Goal: Find contact information: Obtain details needed to contact an individual or organization

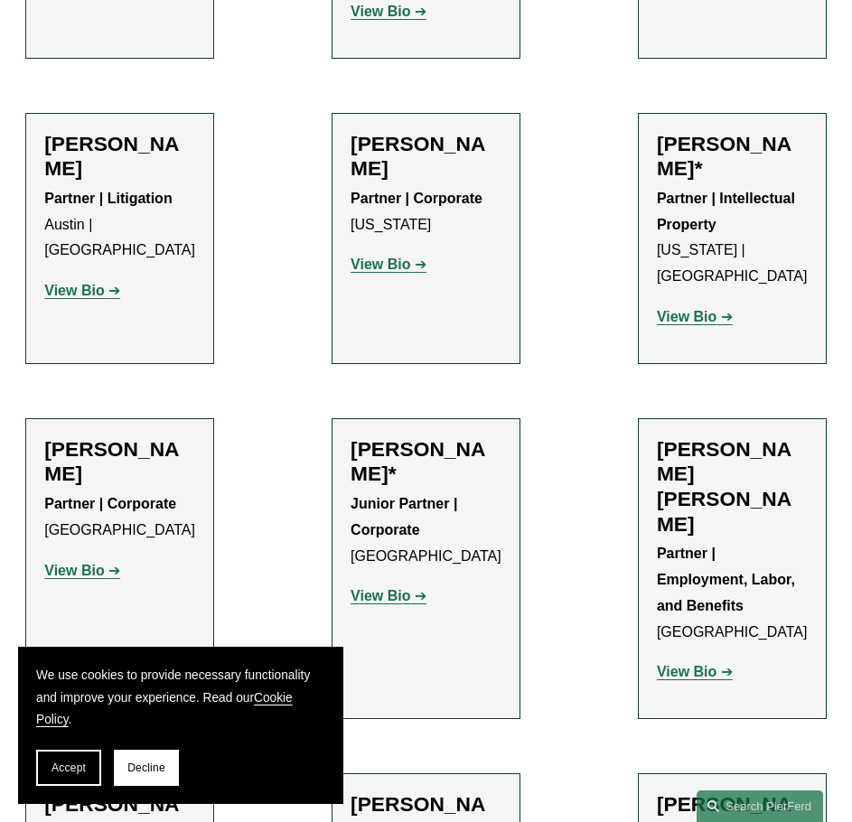
scroll to position [1084, 0]
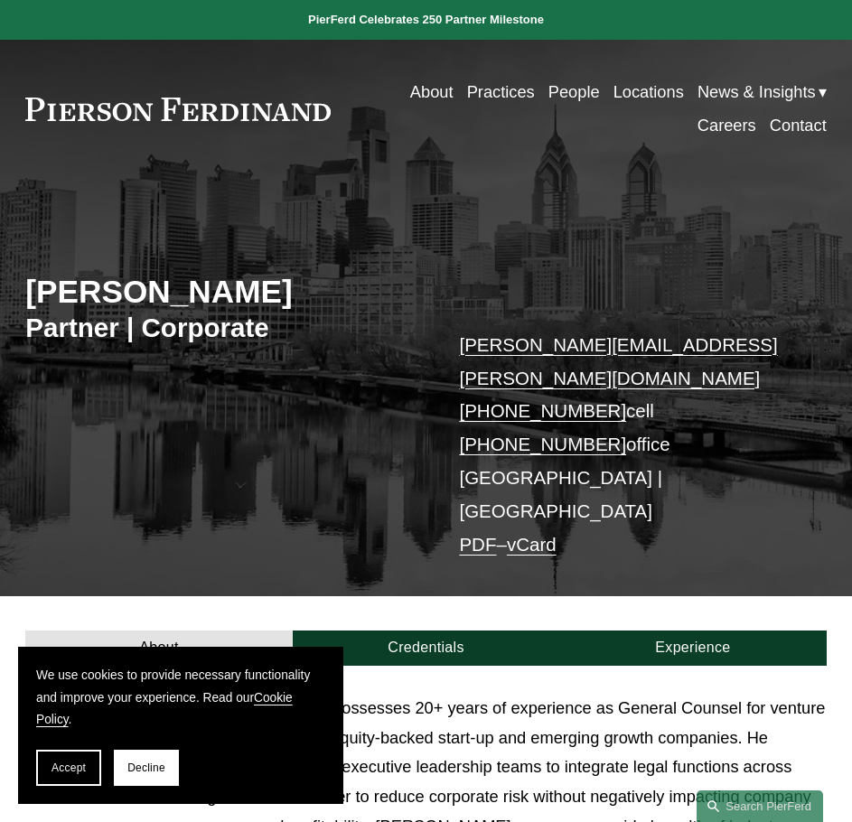
click at [50, 778] on button "Accept" at bounding box center [68, 768] width 65 height 36
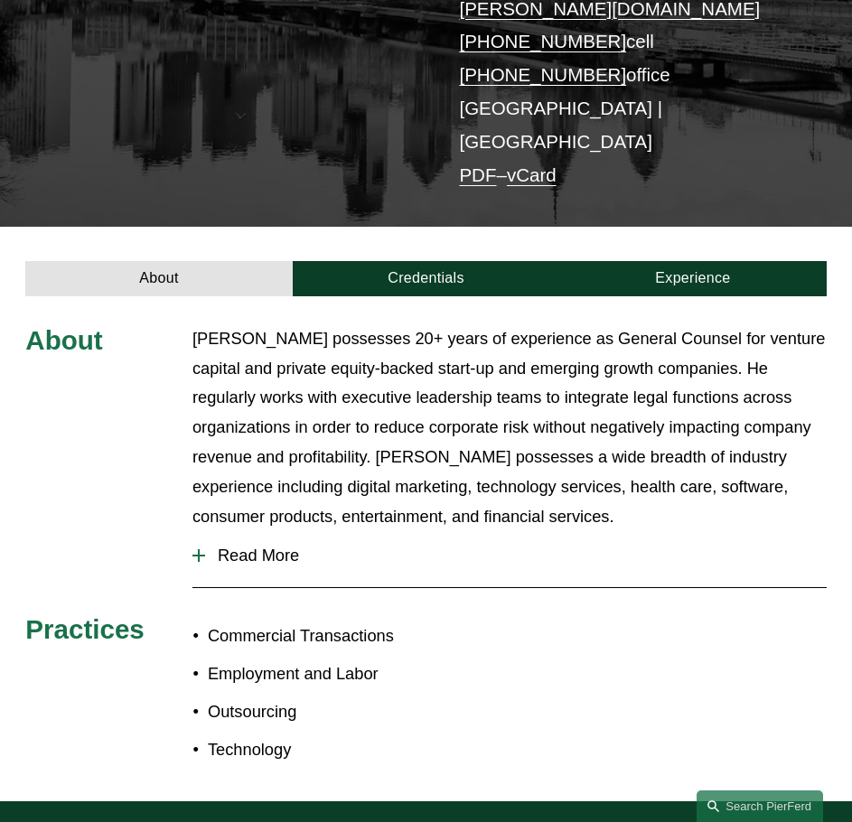
scroll to position [452, 0]
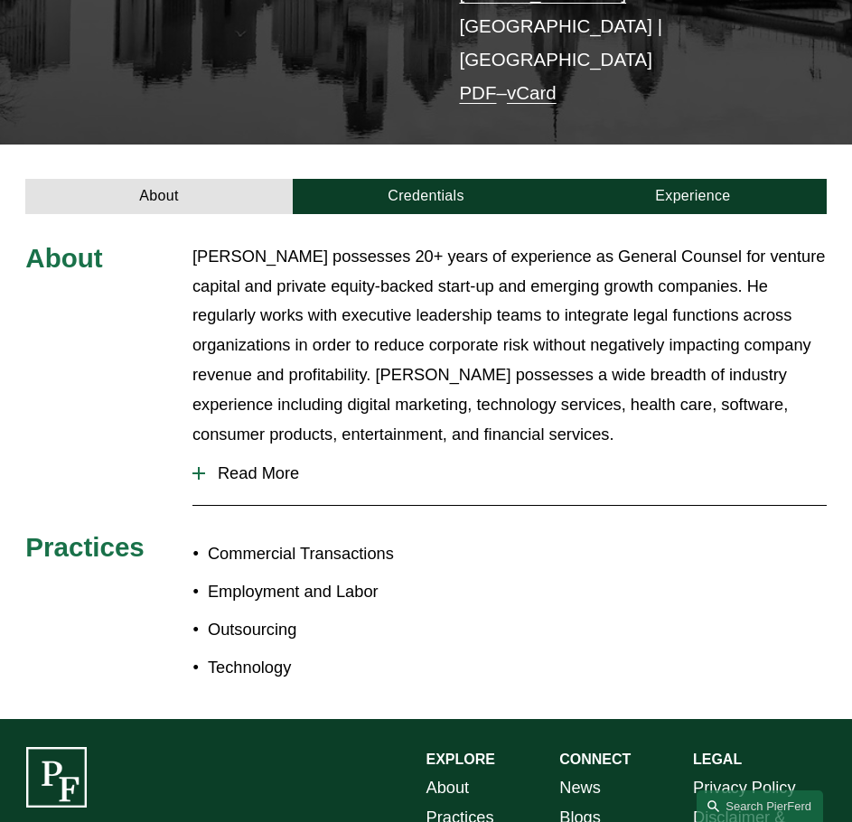
click at [254, 463] on span "Read More" at bounding box center [515, 473] width 621 height 20
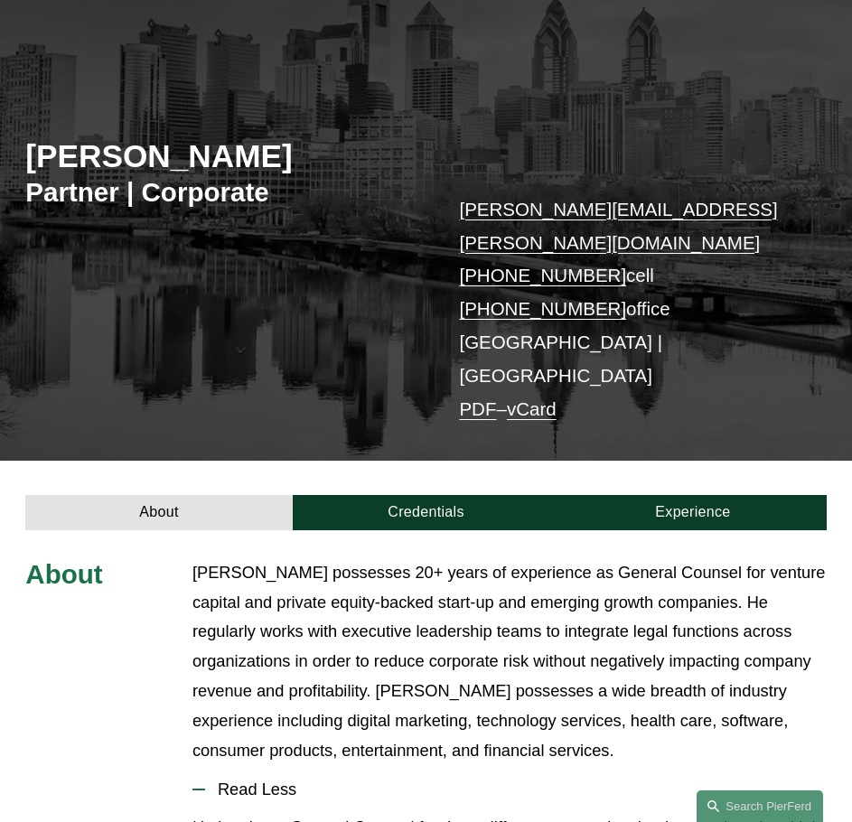
scroll to position [0, 0]
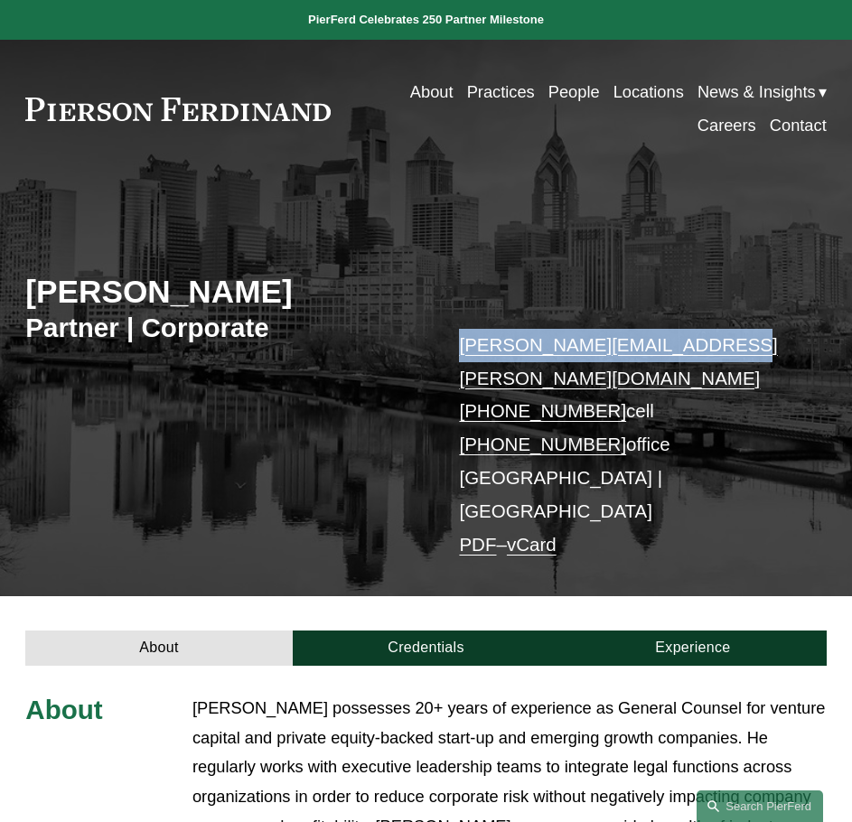
drag, startPoint x: 722, startPoint y: 349, endPoint x: 398, endPoint y: 348, distance: 324.2
click at [398, 348] on div "Jonathan Rosan Partner | Corporate jonathan.rosan@pierferd.com +1.610.952.5708 …" at bounding box center [426, 400] width 852 height 393
copy div "[PERSON_NAME][EMAIL_ADDRESS][PERSON_NAME][DOMAIN_NAME]"
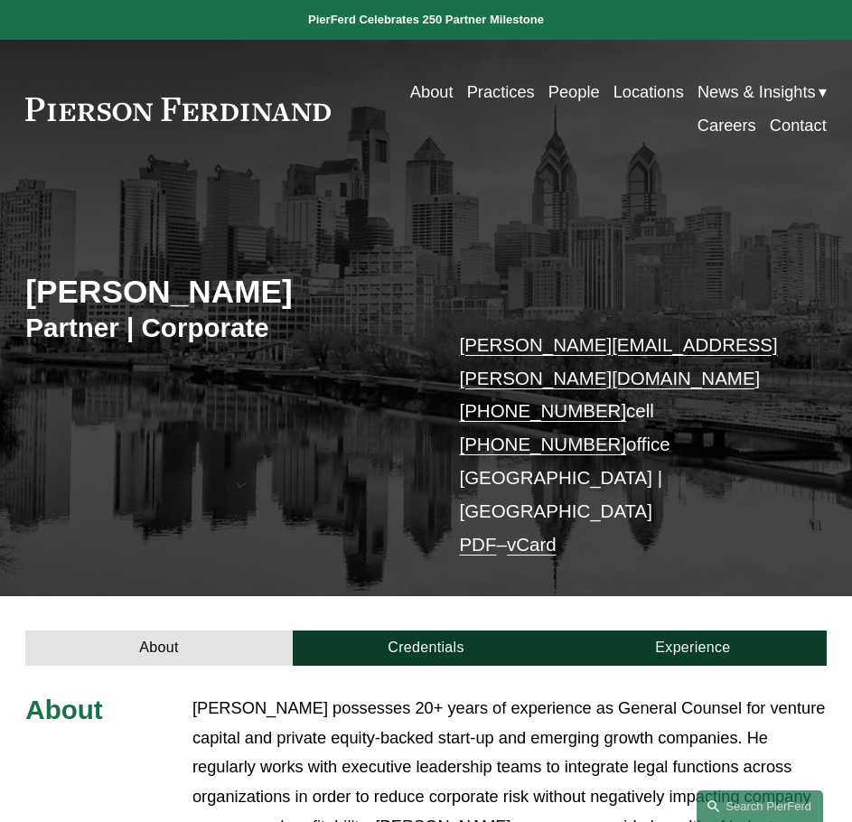
click at [527, 445] on p "jonathan.rosan@pierferd.com +1.610.952.5708 cell +1.484.253.6329 office Philade…" at bounding box center [625, 446] width 333 height 234
click at [632, 445] on p "jonathan.rosan@pierferd.com +1.610.952.5708 cell +1.484.253.6329 office Philade…" at bounding box center [625, 446] width 333 height 234
click at [630, 93] on link "Locations" at bounding box center [648, 92] width 70 height 33
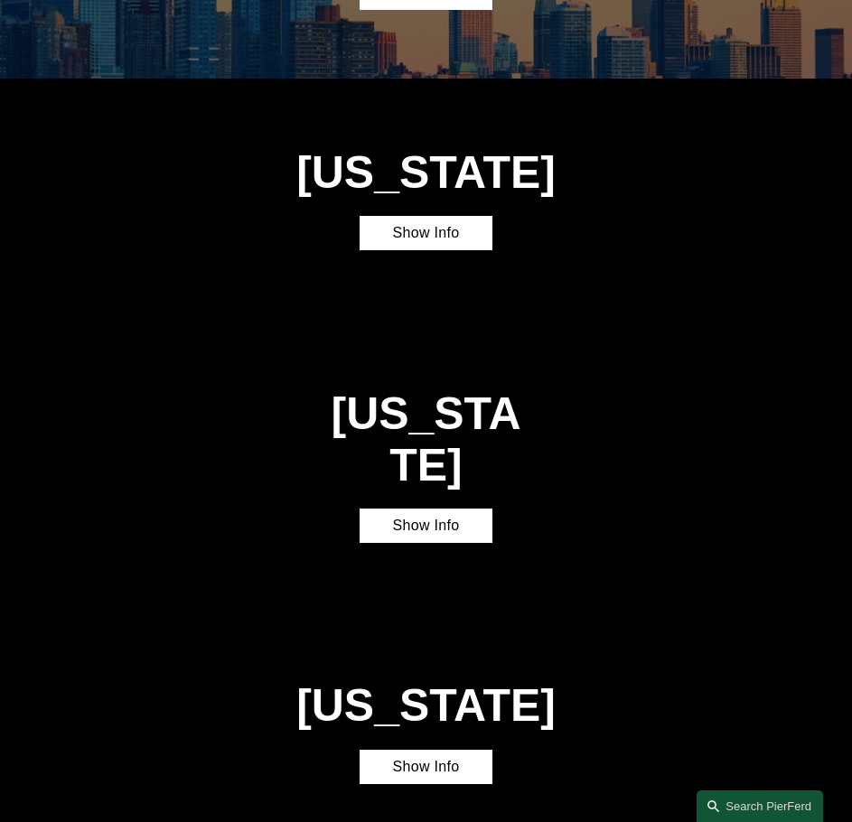
scroll to position [3522, 0]
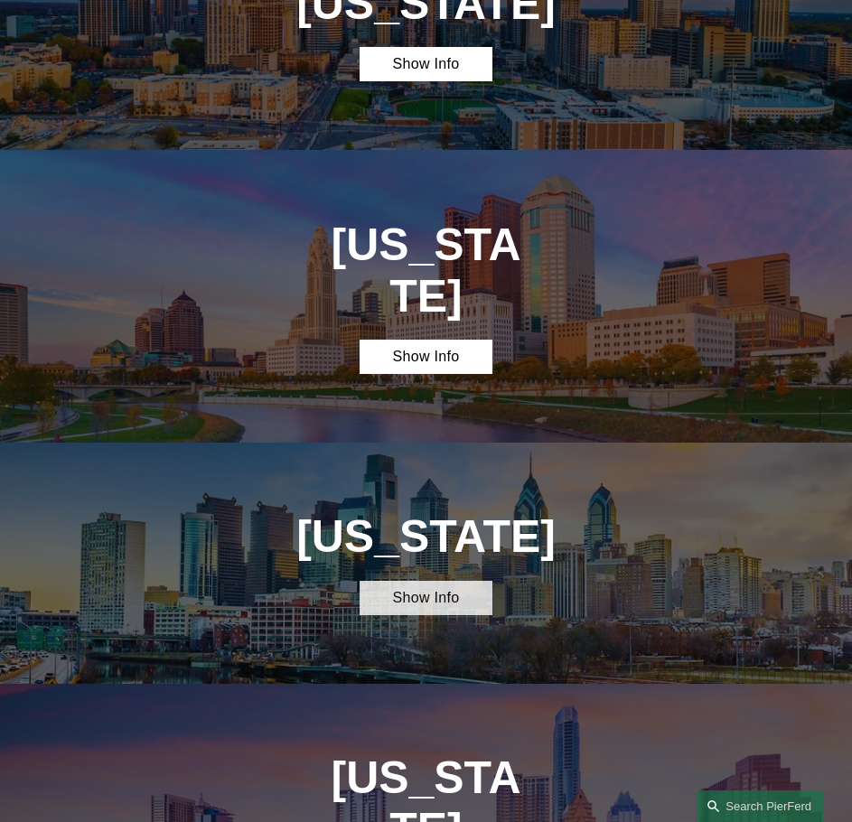
click at [460, 581] on link "Show Info" at bounding box center [426, 598] width 134 height 34
